Goal: Go to known website: Access a specific website the user already knows

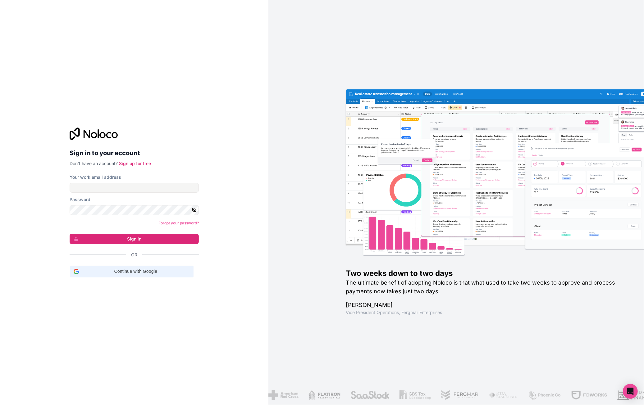
click at [137, 271] on span "Continue with Google" at bounding box center [136, 271] width 108 height 7
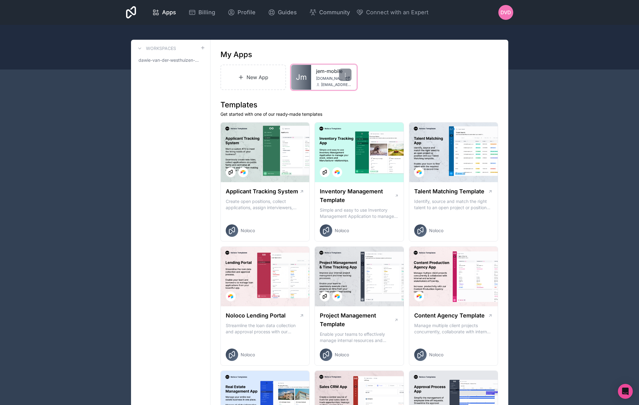
click at [326, 78] on span "[DOMAIN_NAME]" at bounding box center [329, 78] width 27 height 5
